Goal: Transaction & Acquisition: Purchase product/service

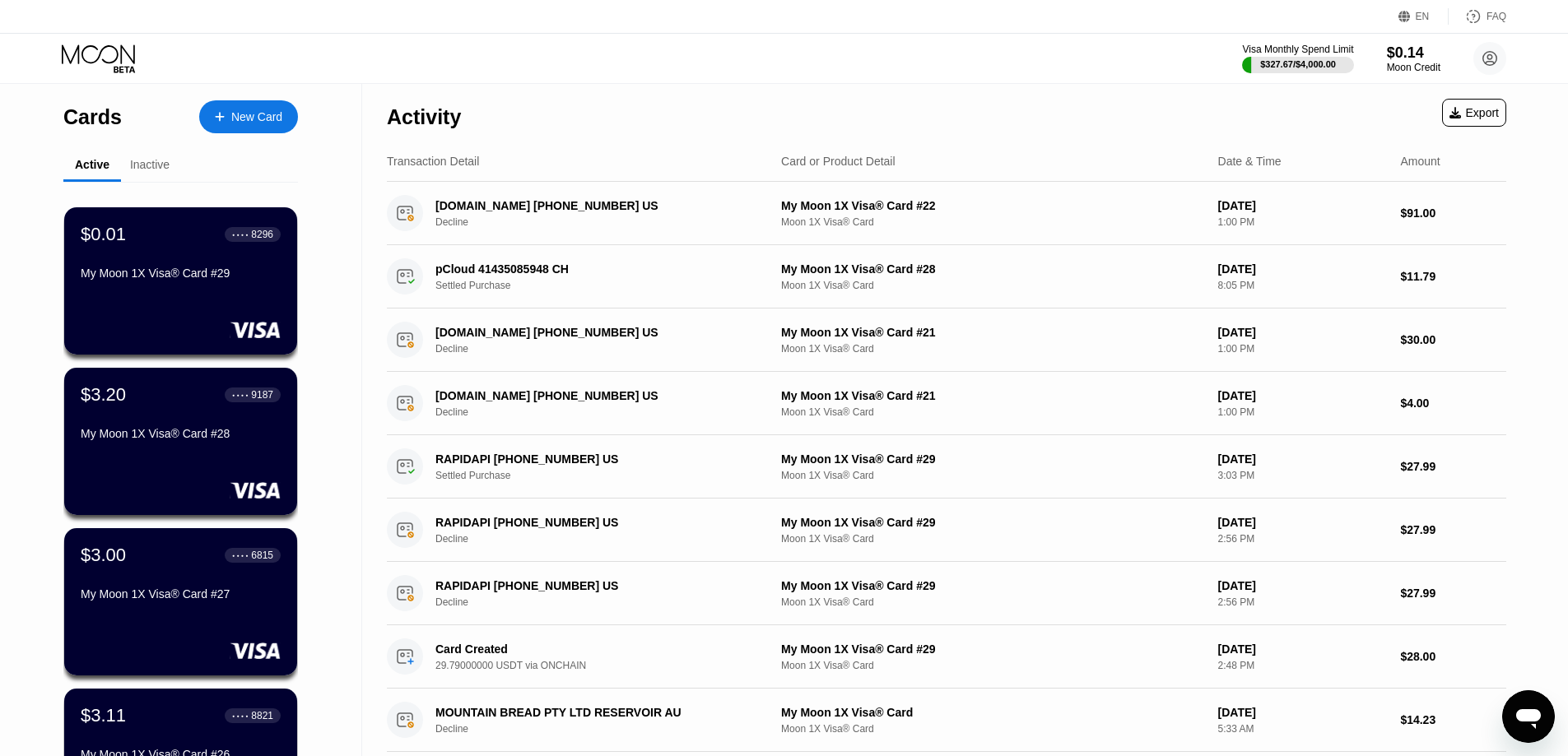
click at [6, 222] on div "Cards New Card Active Inactive $0.01 ● ● ● ● 8296 My Moon 1X Visa® Card #29 $3.…" at bounding box center [181, 585] width 362 height 1001
click at [250, 116] on div "New Card" at bounding box center [256, 117] width 51 height 14
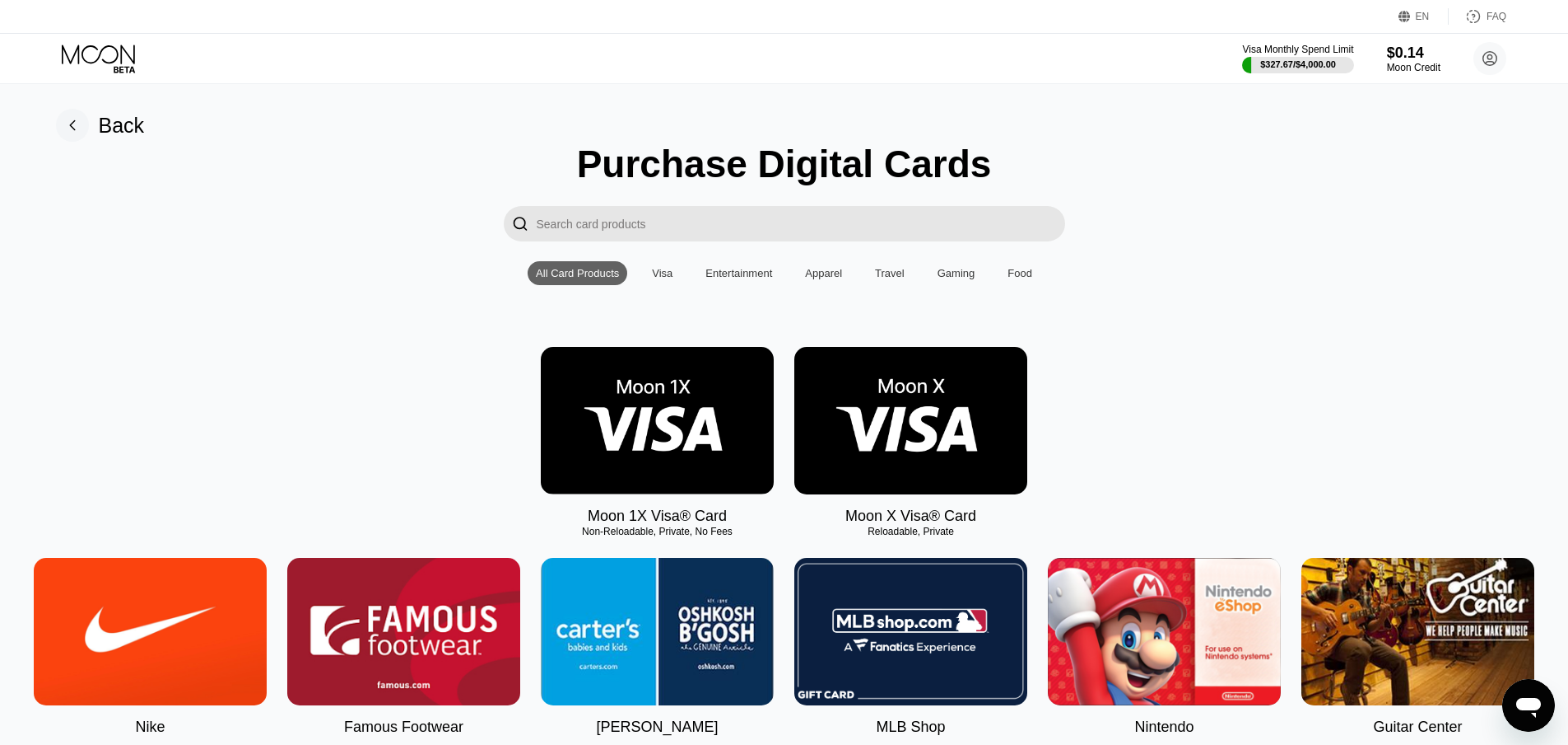
click at [718, 393] on img at bounding box center [657, 420] width 233 height 147
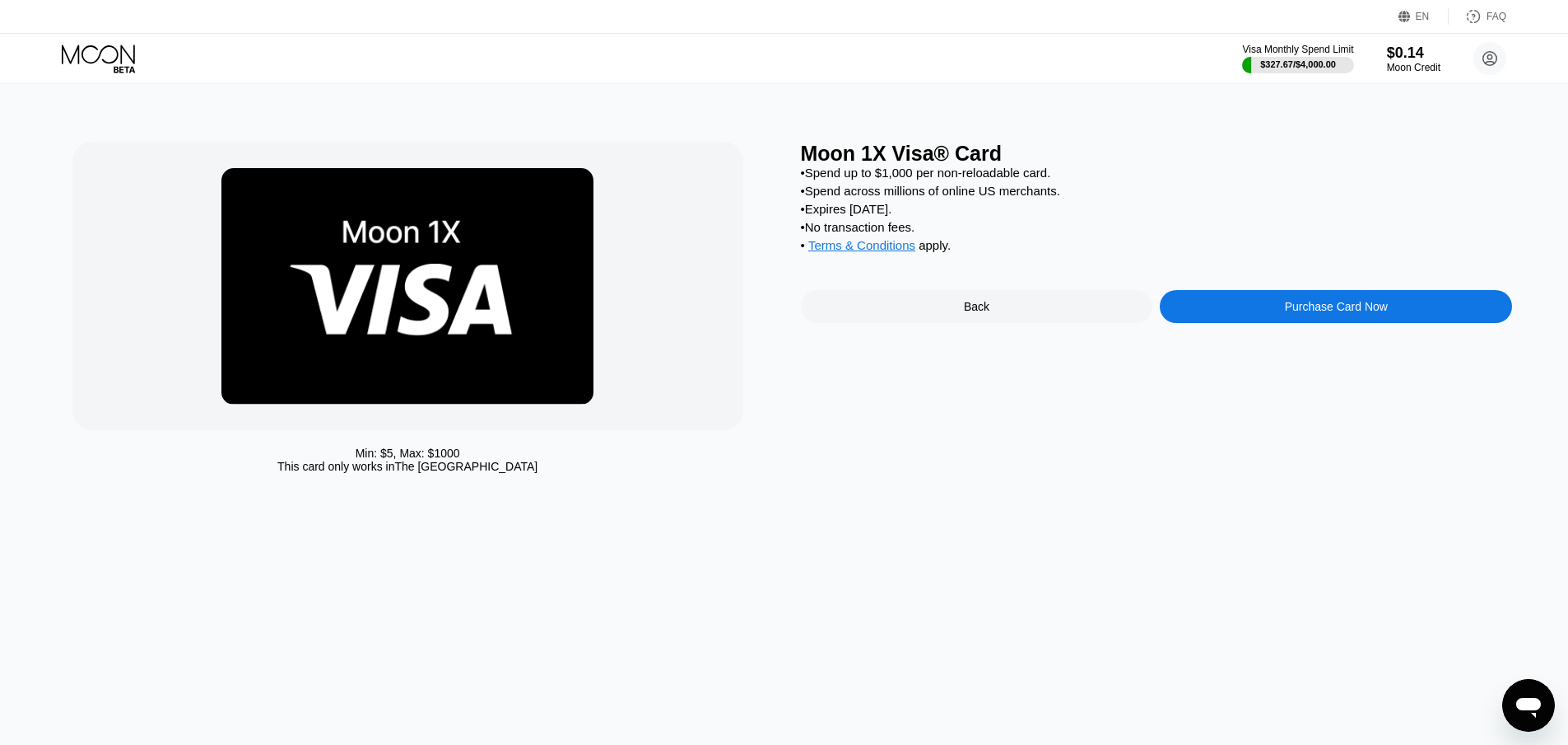
click at [1202, 304] on div "Moon 1X Visa® Card • Spend up to $1,000 per non-reloadable card. • Spend across…" at bounding box center [1156, 312] width 712 height 340
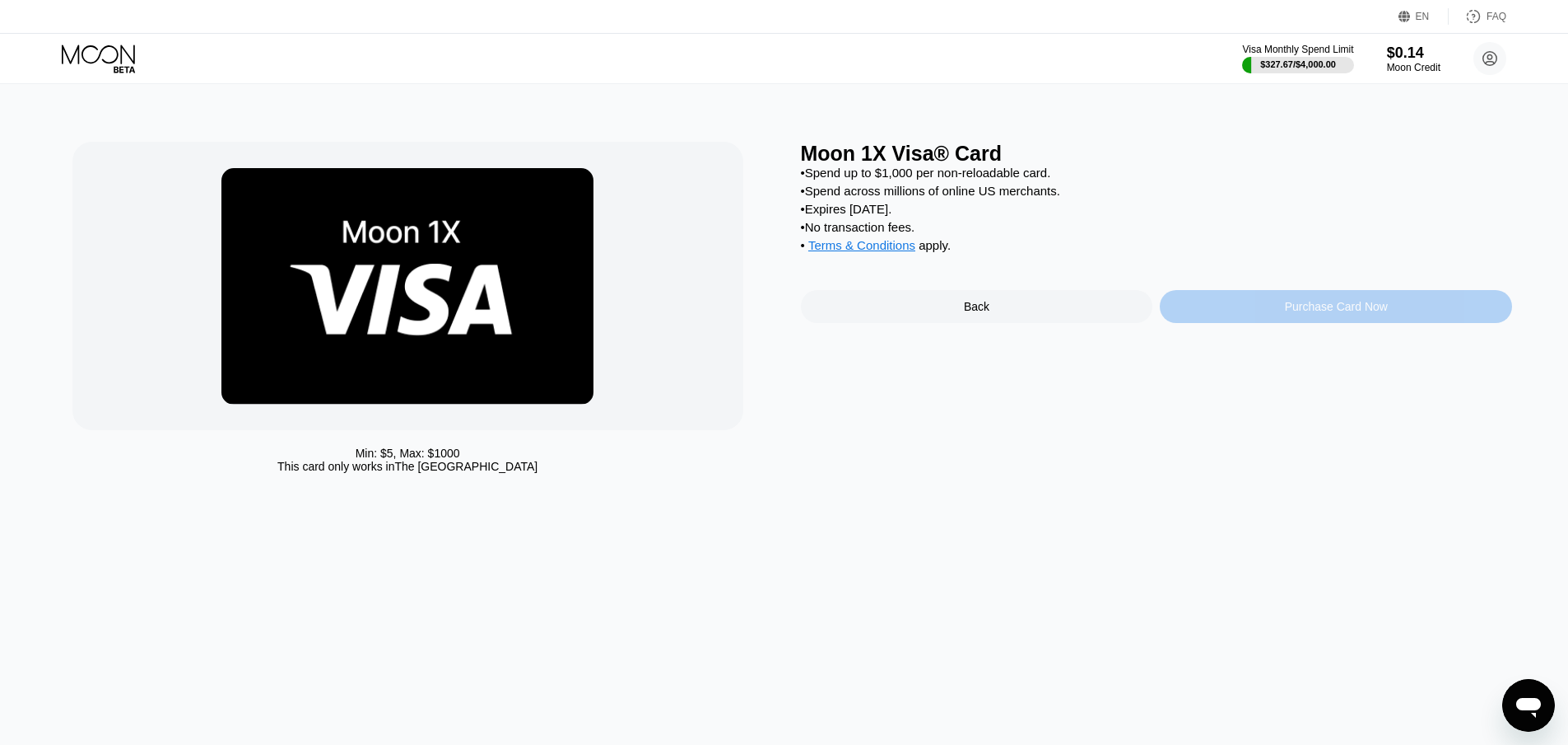
drag, startPoint x: 1190, startPoint y: 323, endPoint x: 811, endPoint y: 756, distance: 575.4
click at [1191, 323] on div "Purchase Card Now" at bounding box center [1335, 306] width 352 height 33
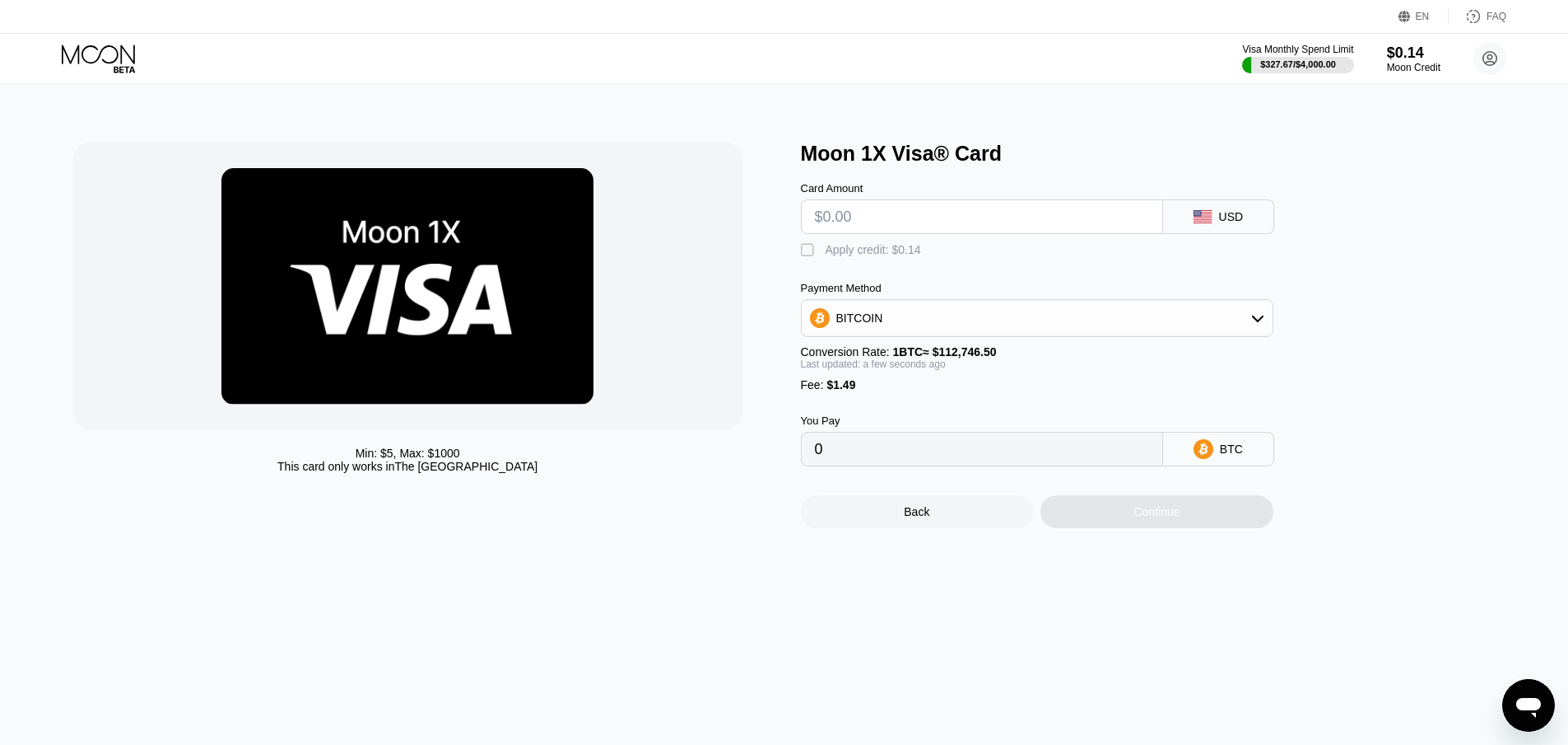
click at [850, 309] on div "BITCOIN" at bounding box center [1037, 318] width 472 height 38
click at [844, 325] on div "BITCOIN" at bounding box center [860, 318] width 47 height 13
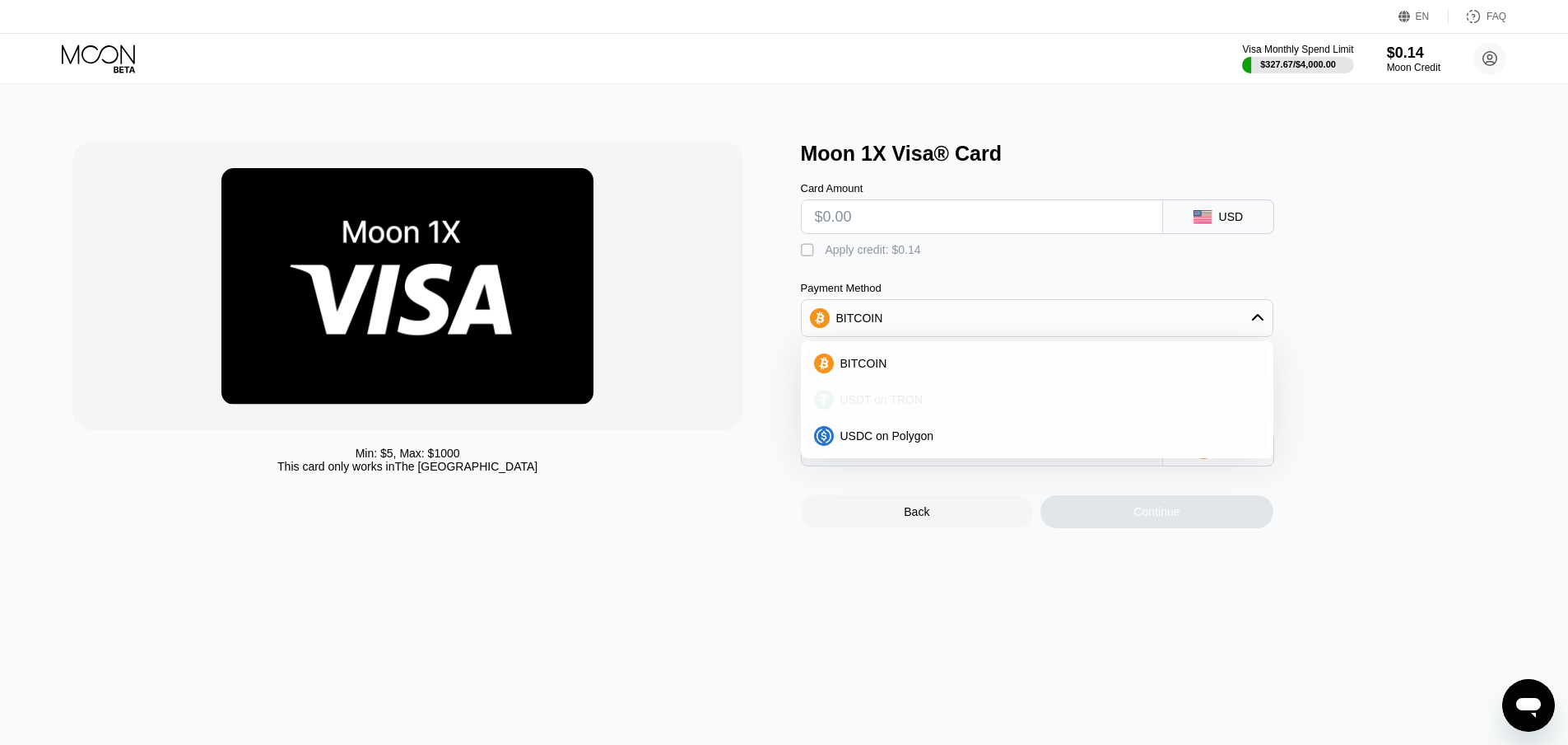
click at [860, 398] on div "USDT on TRON" at bounding box center [1037, 399] width 463 height 33
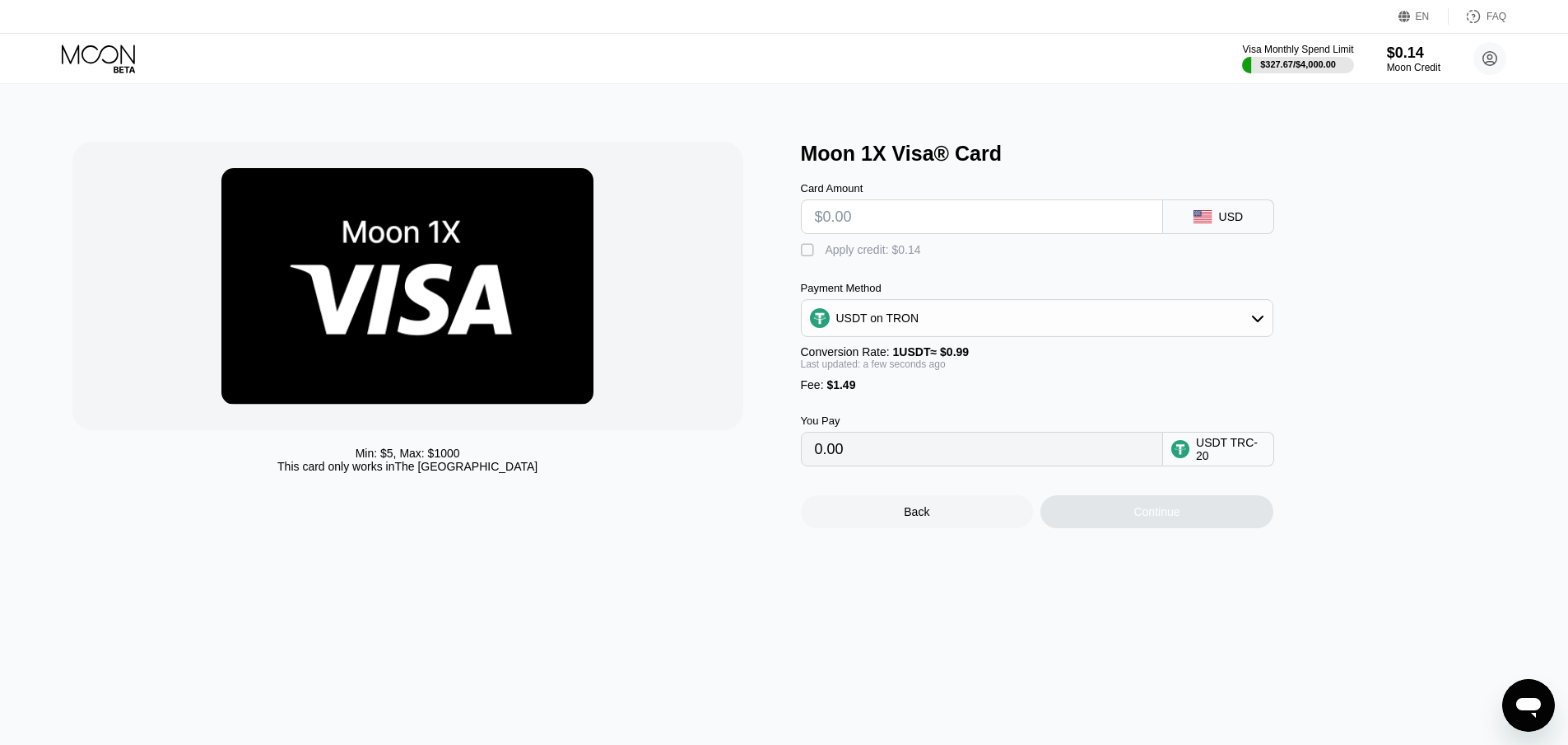
type input "0.00"
click at [914, 328] on div "USDT on TRON" at bounding box center [1037, 318] width 471 height 33
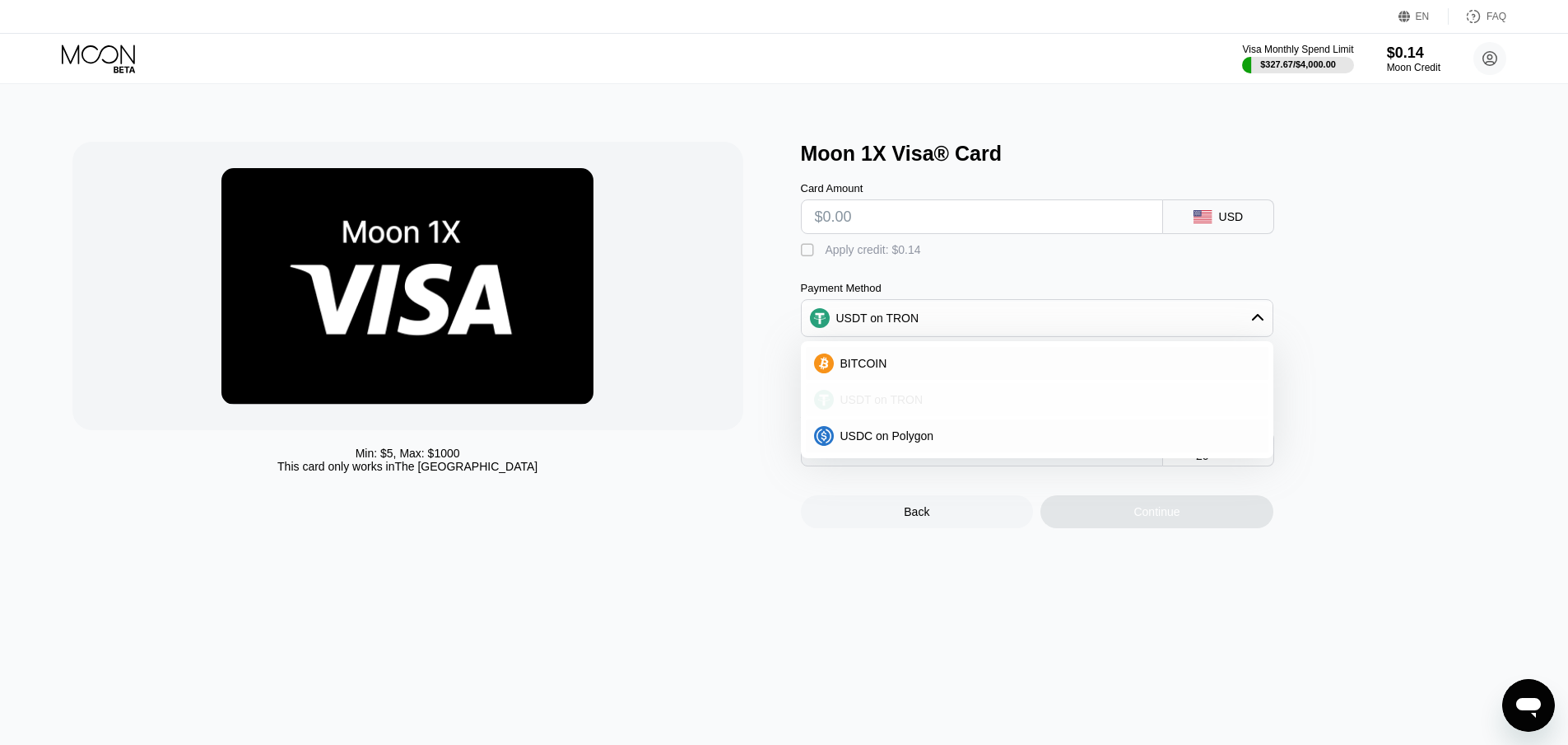
click at [902, 401] on span "USDT on TRON" at bounding box center [881, 399] width 83 height 13
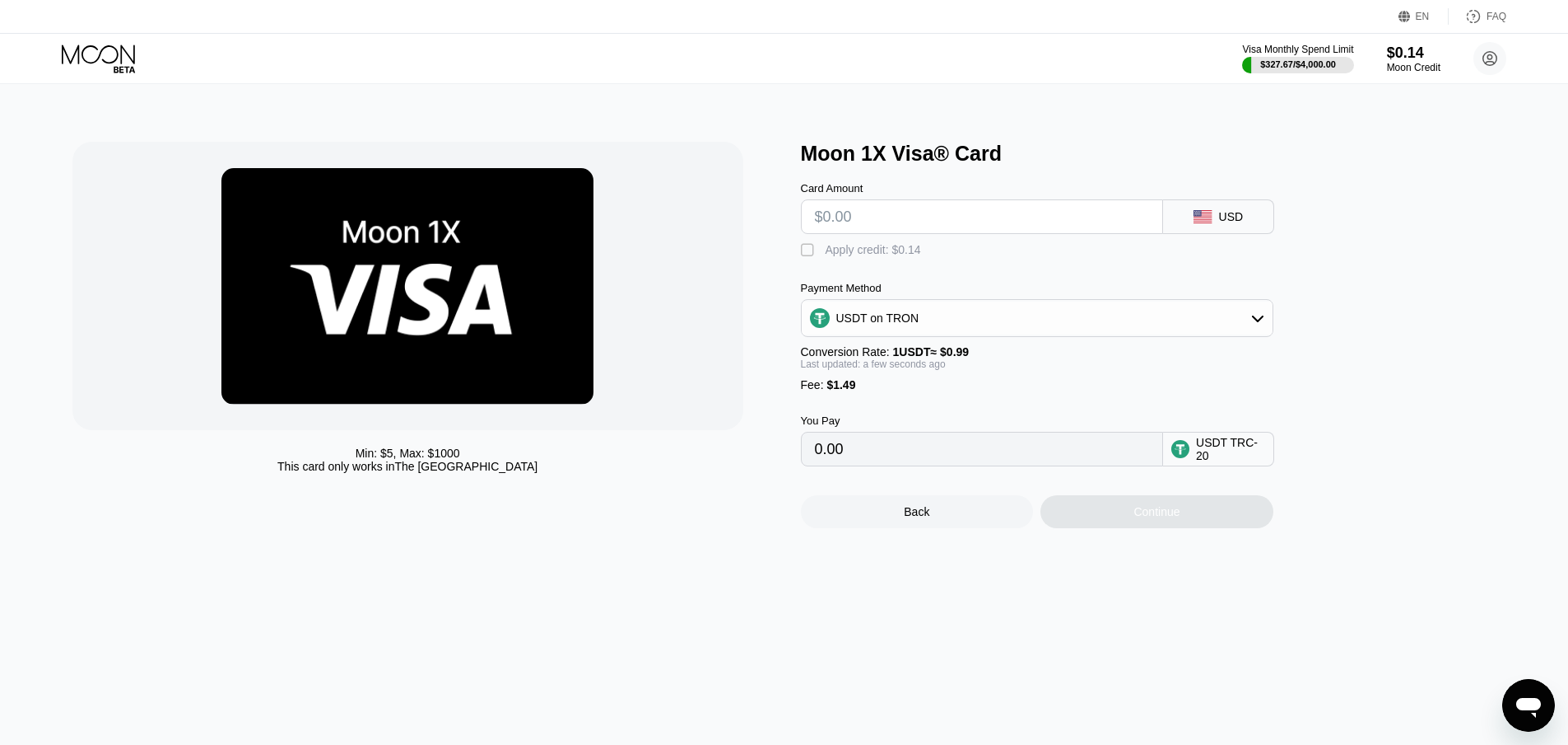
click at [892, 335] on div "USDT on TRON" at bounding box center [1037, 318] width 471 height 33
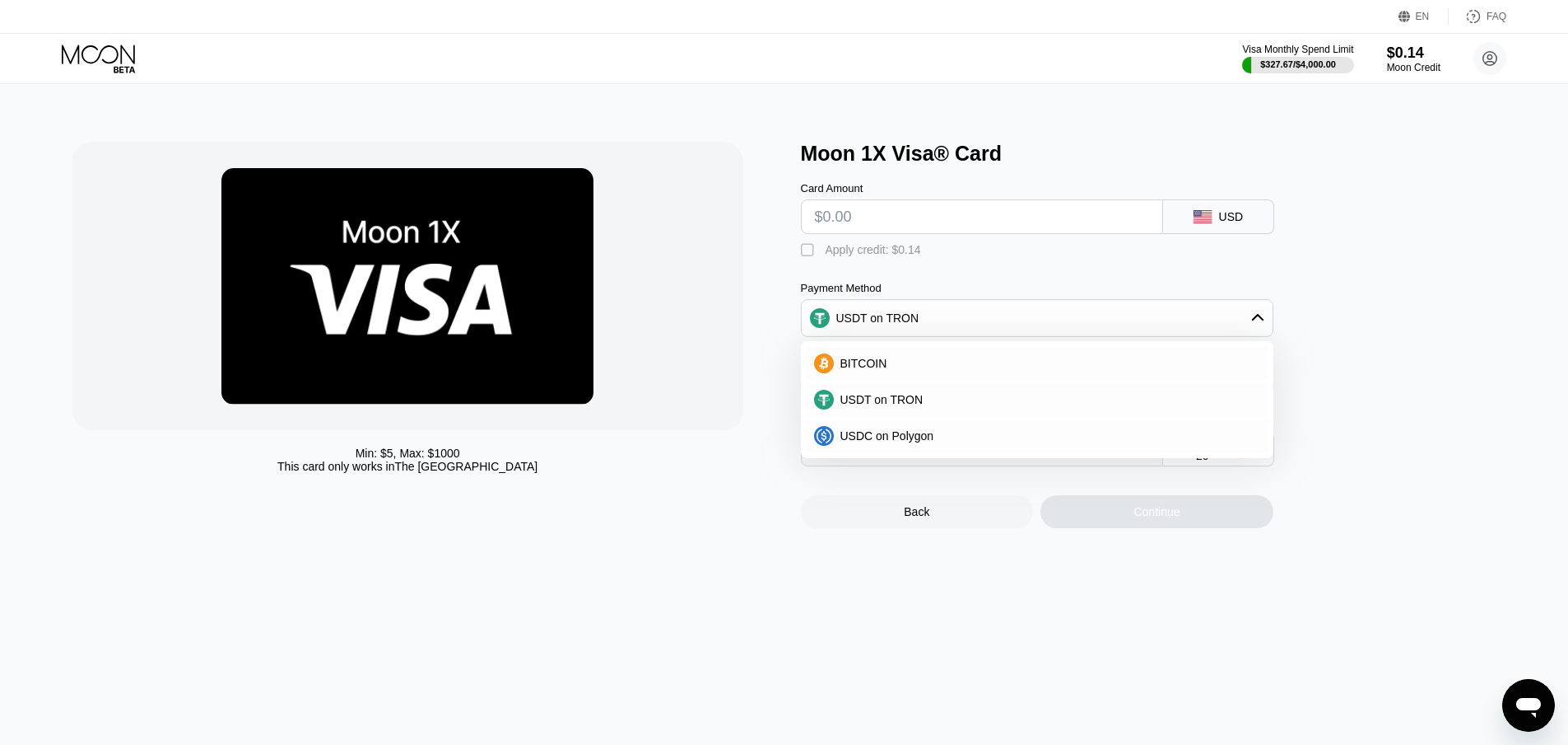
click at [897, 325] on div "USDT on TRON" at bounding box center [877, 318] width 83 height 13
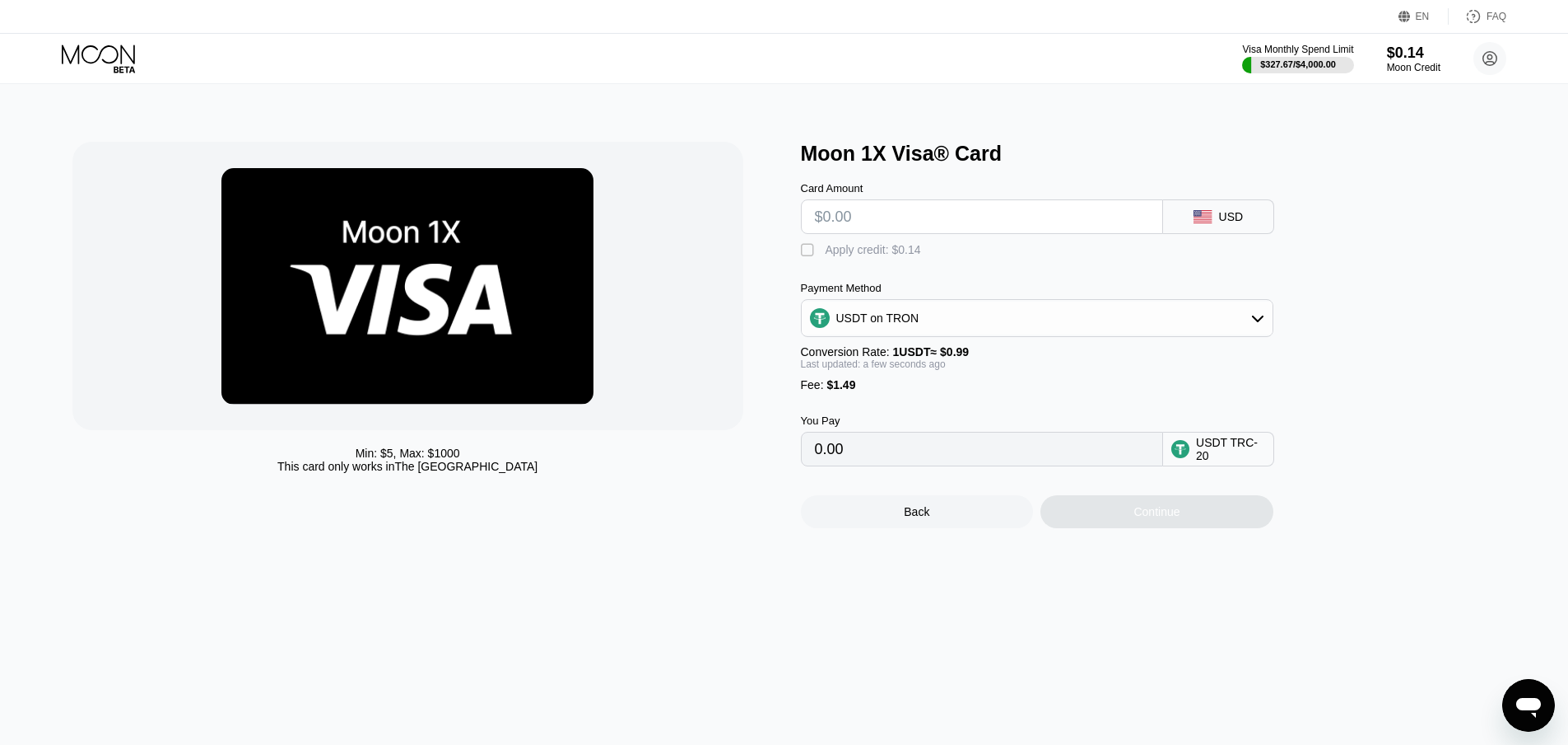
click at [887, 211] on input "text" at bounding box center [982, 216] width 334 height 33
type input "$9"
type input "10.60"
type input "$92"
type input "94.43"
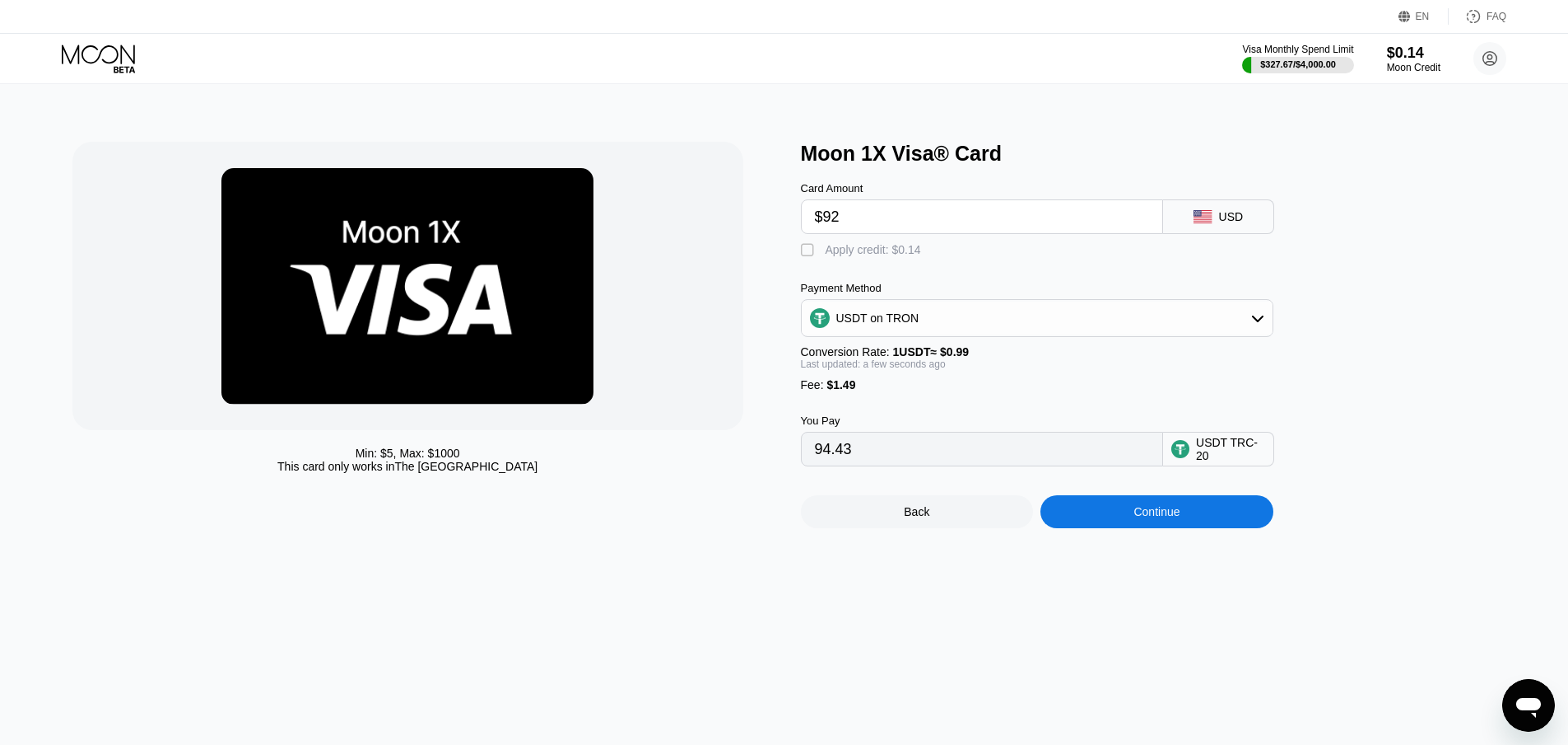
type input "$92"
click at [857, 176] on div "Card Amount $92 USD" at bounding box center [1064, 199] width 527 height 68
click at [1089, 524] on div "Continue" at bounding box center [1156, 511] width 233 height 33
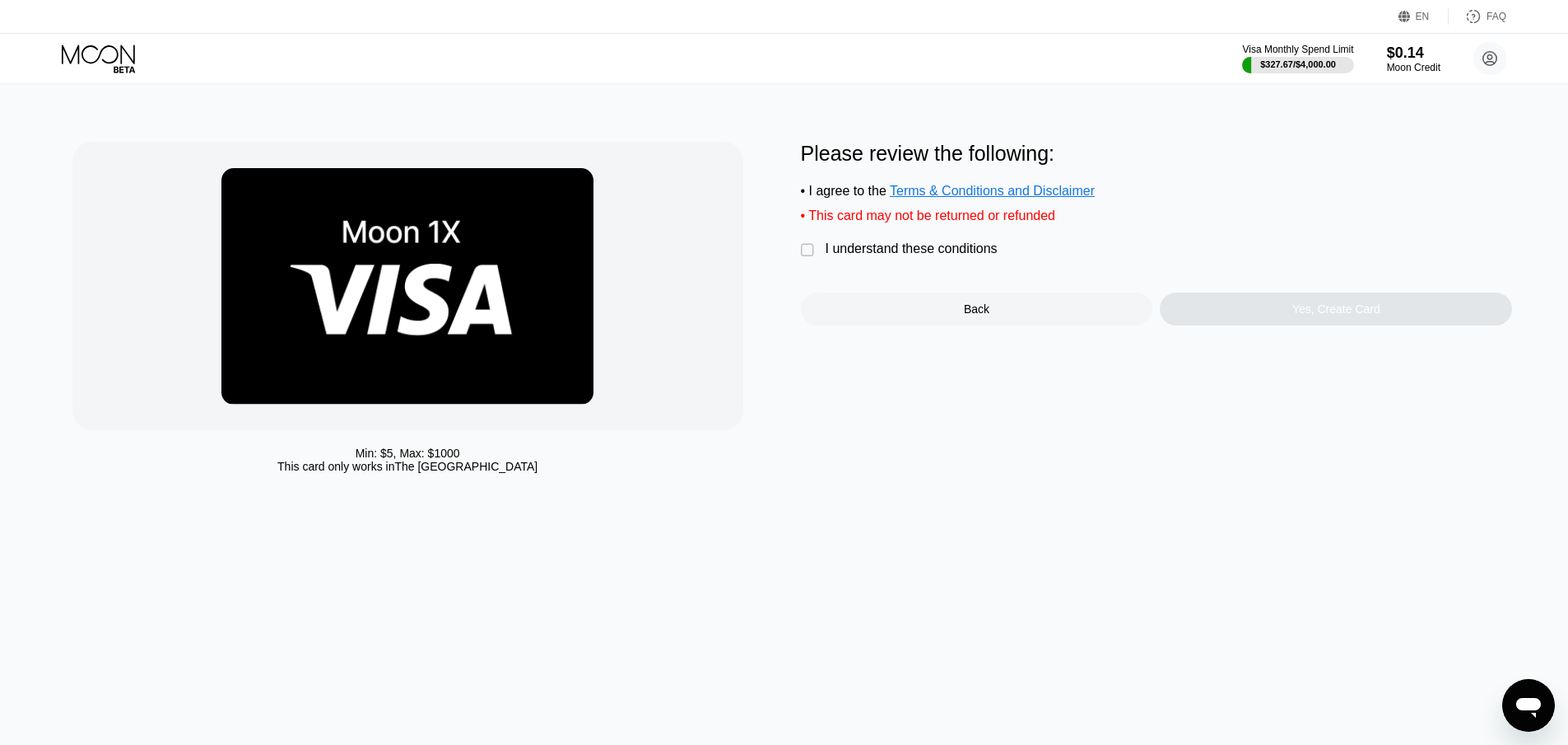
click at [863, 255] on div "I understand these conditions" at bounding box center [912, 249] width 172 height 15
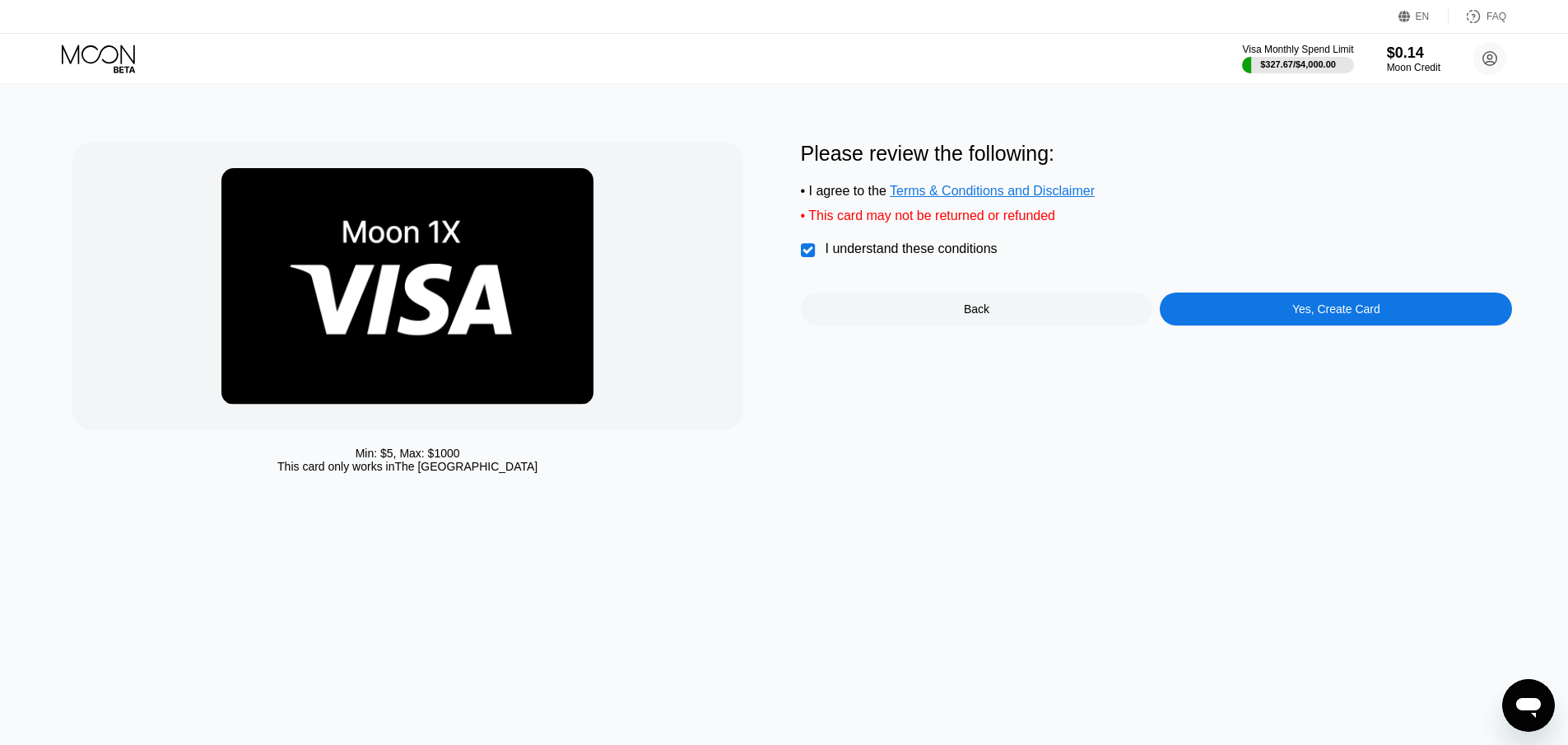
click at [1226, 323] on div "Yes, Create Card" at bounding box center [1335, 309] width 352 height 33
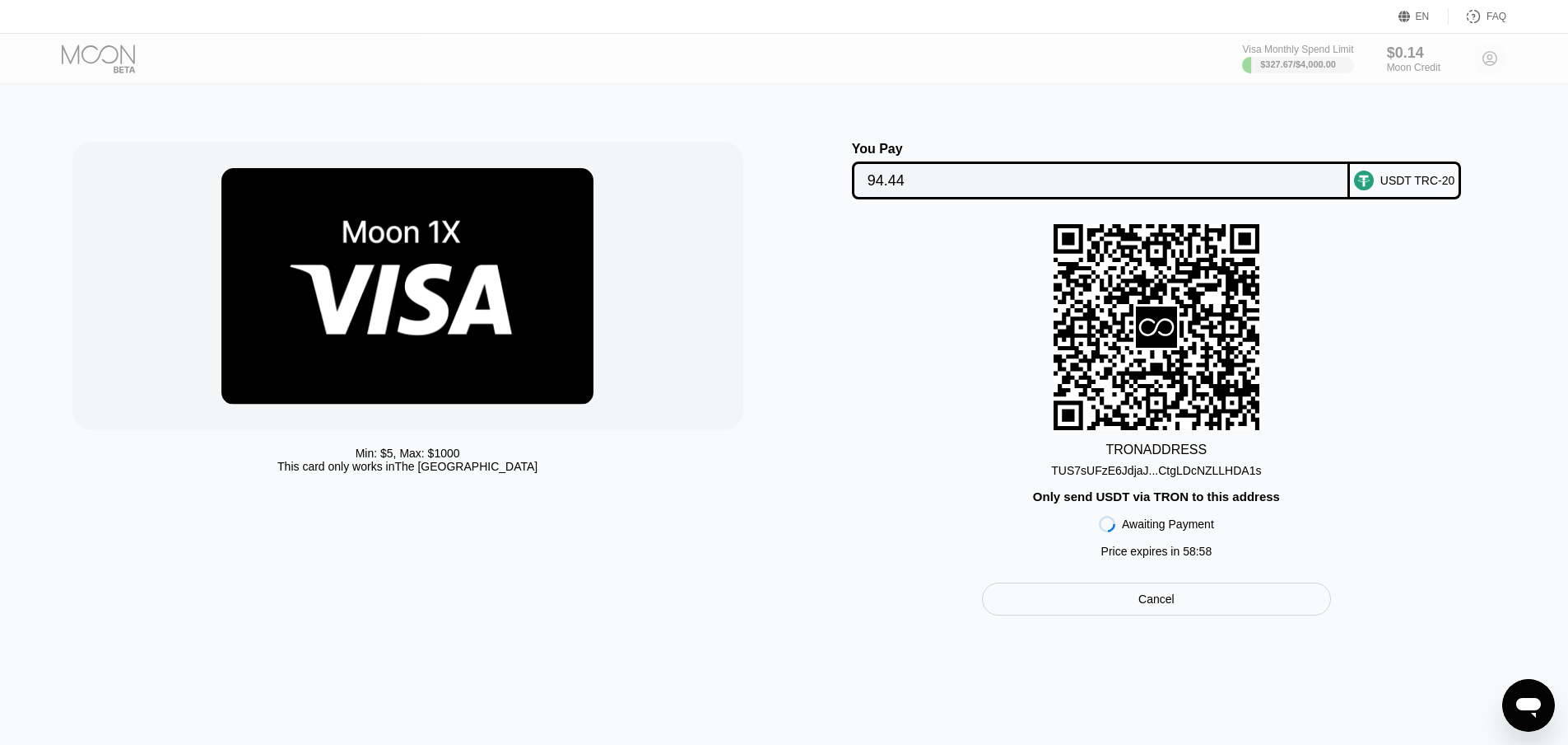
click at [1104, 467] on div "TUS7sUFzE6JdjaJ...CtgLDcNZLLHDA1s" at bounding box center [1156, 468] width 210 height 20
click at [896, 177] on input "94.44" at bounding box center [1101, 180] width 466 height 33
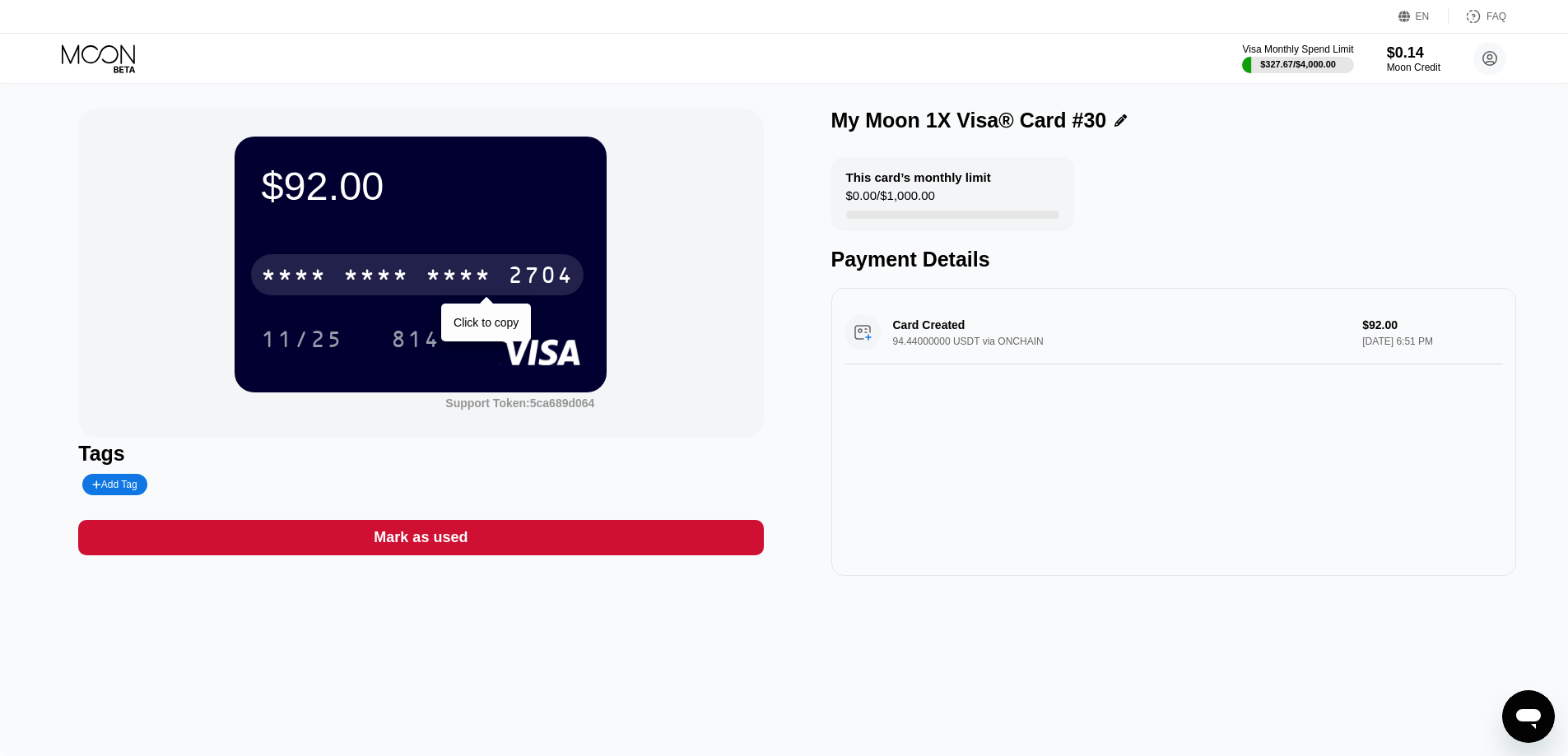
click at [409, 275] on div "* * * *" at bounding box center [376, 276] width 66 height 26
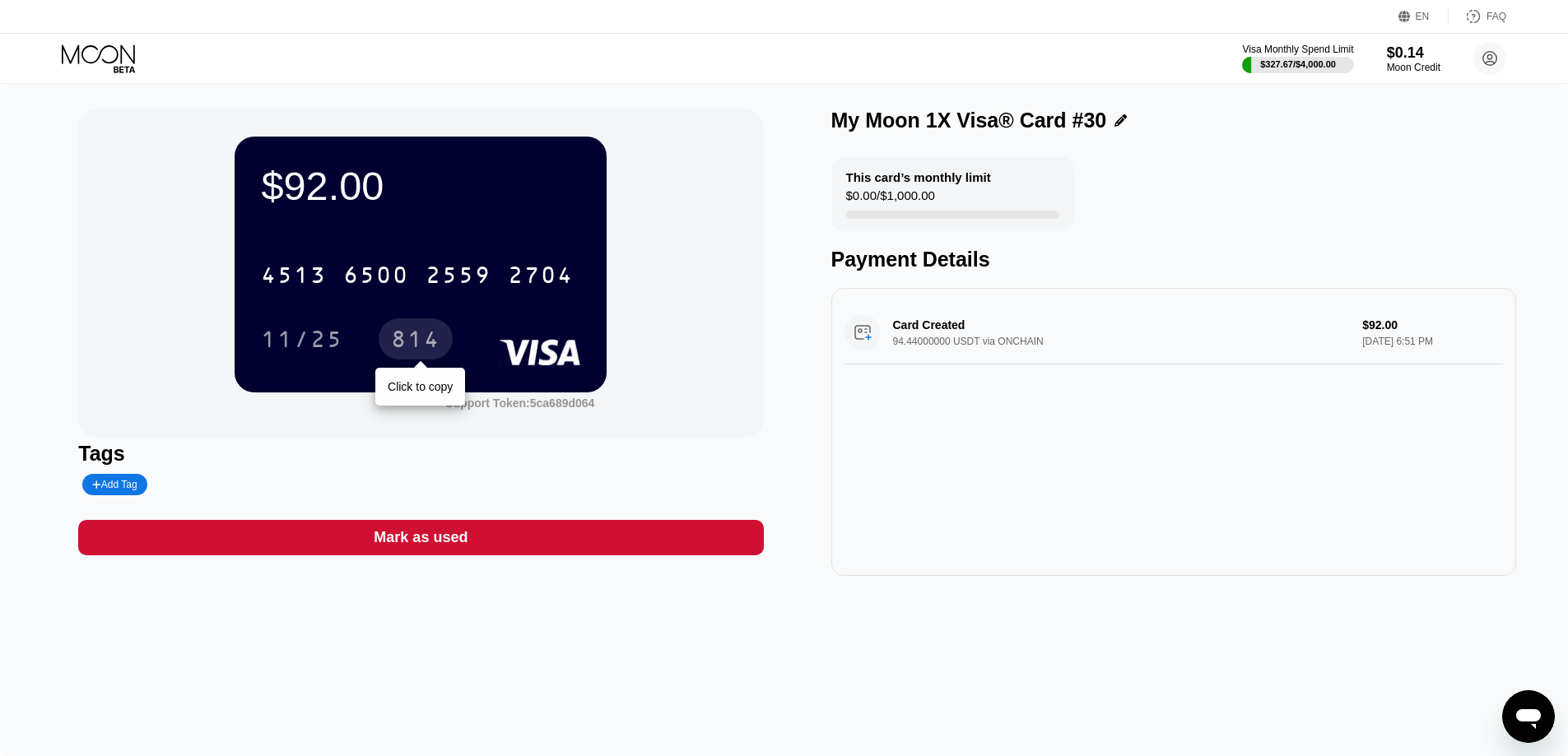
click at [409, 351] on div "814" at bounding box center [415, 341] width 50 height 26
click at [424, 348] on div "814" at bounding box center [415, 341] width 50 height 26
